Goal: Information Seeking & Learning: Find contact information

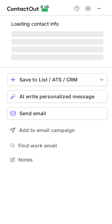
scroll to position [164, 112]
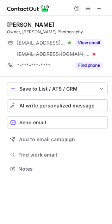
click at [30, 32] on div "Owner, [PERSON_NAME] Photography" at bounding box center [57, 32] width 100 height 6
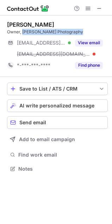
drag, startPoint x: 30, startPoint y: 32, endPoint x: 62, endPoint y: 34, distance: 32.7
click at [62, 34] on div "Owner, Jessica Leigh Photography" at bounding box center [57, 32] width 100 height 6
copy div "Jessica Leigh Photography"
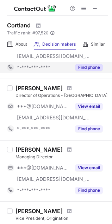
scroll to position [191, 0]
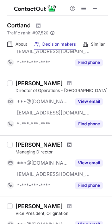
click at [67, 145] on span at bounding box center [69, 145] width 4 height 6
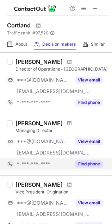
scroll to position [223, 0]
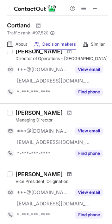
click at [71, 174] on span at bounding box center [69, 174] width 4 height 6
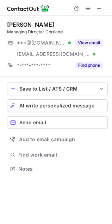
scroll to position [164, 112]
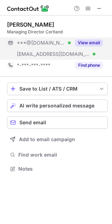
click at [40, 46] on span "***@[DOMAIN_NAME]" at bounding box center [41, 43] width 48 height 6
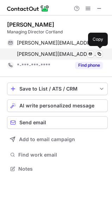
click at [45, 53] on span "dana.tucker@cortlandpartners.com" at bounding box center [57, 54] width 80 height 6
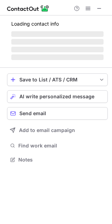
scroll to position [164, 112]
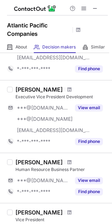
scroll to position [478, 0]
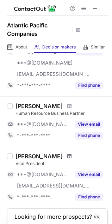
click at [67, 156] on span at bounding box center [69, 156] width 4 height 6
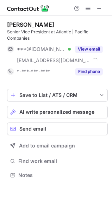
scroll to position [170, 112]
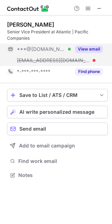
click at [53, 51] on span "***@[DOMAIN_NAME]" at bounding box center [41, 49] width 48 height 6
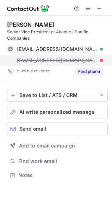
click at [49, 59] on span "[EMAIL_ADDRESS][DOMAIN_NAME]" at bounding box center [57, 60] width 80 height 6
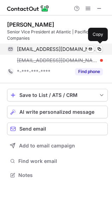
click at [49, 49] on span "[EMAIL_ADDRESS][DOMAIN_NAME]" at bounding box center [57, 49] width 80 height 6
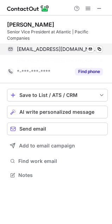
scroll to position [4, 4]
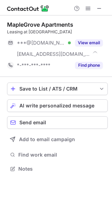
scroll to position [164, 112]
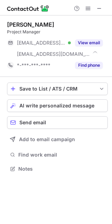
scroll to position [164, 112]
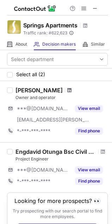
click at [67, 90] on span at bounding box center [69, 90] width 4 height 6
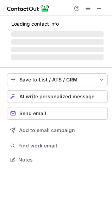
scroll to position [164, 112]
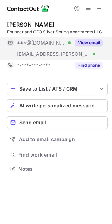
click at [36, 55] on span "[EMAIL_ADDRESS][PERSON_NAME][DOMAIN_NAME]" at bounding box center [53, 54] width 73 height 6
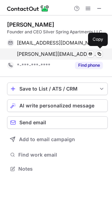
click at [38, 54] on span "ketan@weidner.com" at bounding box center [57, 54] width 80 height 6
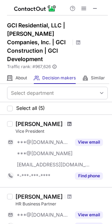
click at [71, 121] on span at bounding box center [69, 124] width 4 height 6
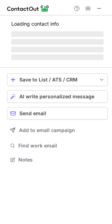
scroll to position [164, 112]
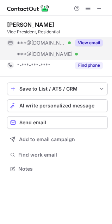
click at [35, 47] on div "***@gmail.com Verified" at bounding box center [38, 42] width 63 height 11
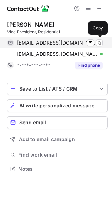
click at [40, 43] on span "goldenanisa@gmail.com" at bounding box center [57, 43] width 80 height 6
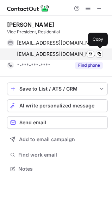
click at [34, 55] on span "hacameron@live.com" at bounding box center [57, 54] width 80 height 6
